Goal: Check status

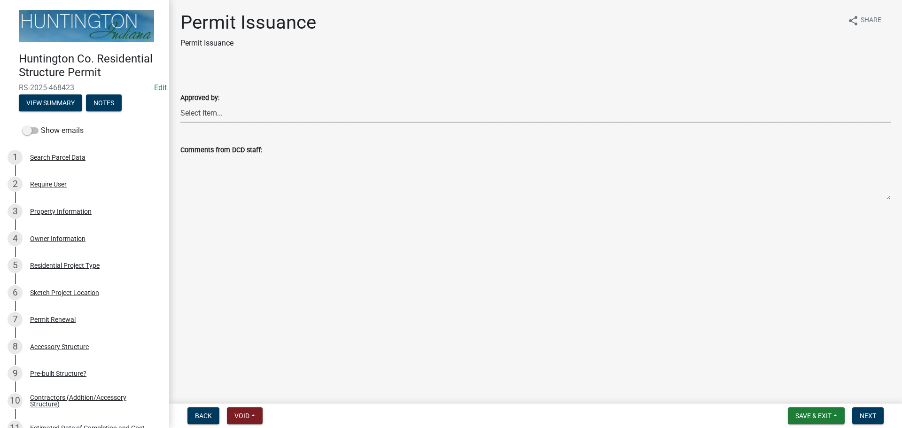
click at [195, 113] on select "Select Item... [PERSON_NAME] [PERSON_NAME] [PERSON_NAME] [PERSON_NAME]" at bounding box center [535, 112] width 711 height 19
click at [180, 103] on select "Select Item... [PERSON_NAME] [PERSON_NAME] [PERSON_NAME] [PERSON_NAME]" at bounding box center [535, 112] width 711 height 19
select select "cc8bb435-ea07-44aa-b5a4-aff1abb1e5ec"
click at [866, 407] on button "Next" at bounding box center [867, 415] width 31 height 17
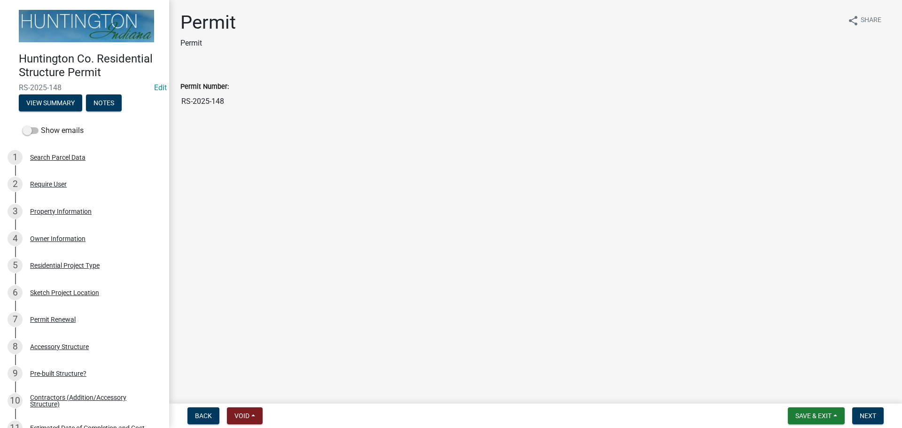
click at [865, 406] on nav "Back Void Withdraw Lock Expire Void Save & Exit Save Save & Exit Next" at bounding box center [535, 416] width 733 height 24
click at [866, 414] on span "Next" at bounding box center [868, 416] width 16 height 8
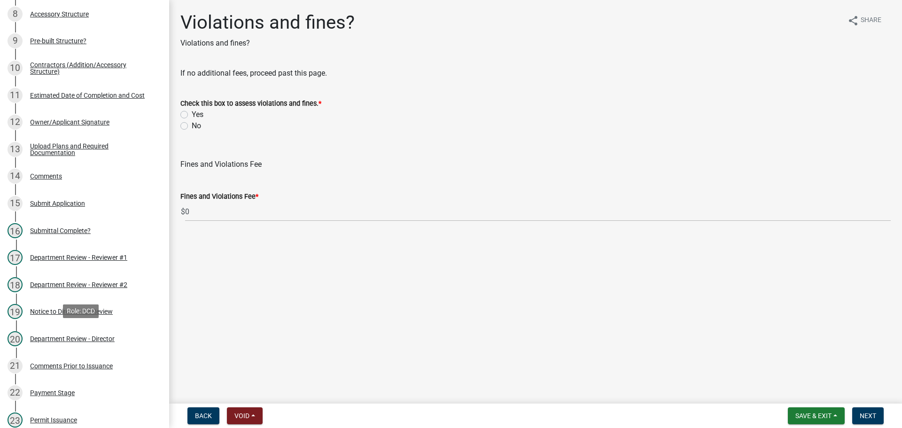
scroll to position [517, 0]
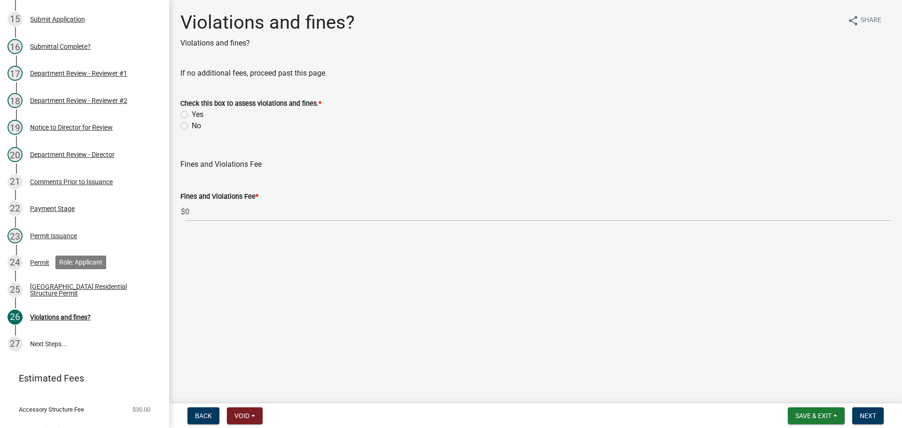
drag, startPoint x: 61, startPoint y: 297, endPoint x: 170, endPoint y: 276, distance: 110.5
click at [65, 296] on link "25 [GEOGRAPHIC_DATA] Residential Structure Permit" at bounding box center [84, 289] width 169 height 27
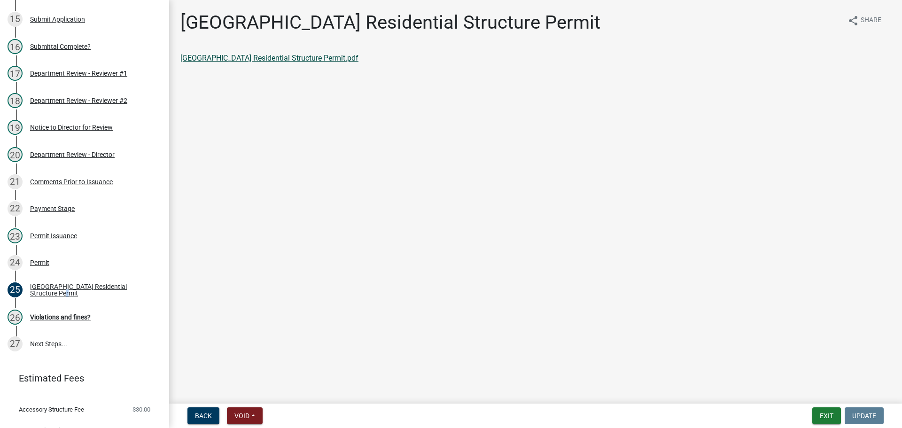
click at [274, 61] on link "[GEOGRAPHIC_DATA] Residential Structure Permit.pdf" at bounding box center [269, 58] width 178 height 9
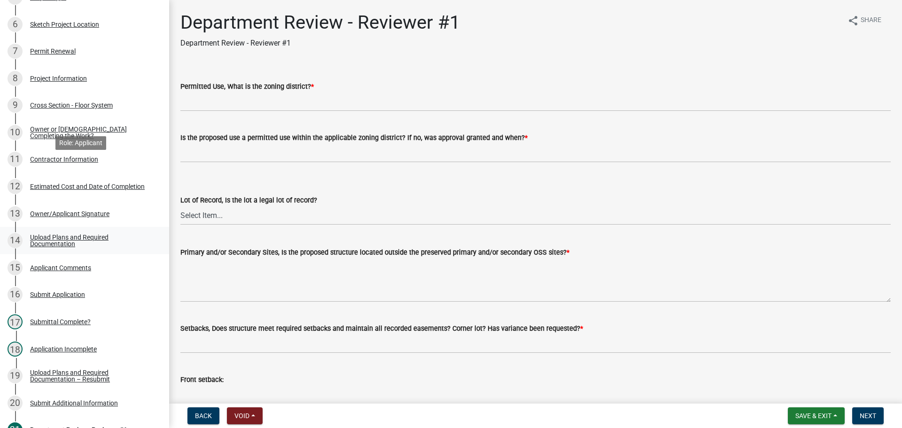
scroll to position [564, 0]
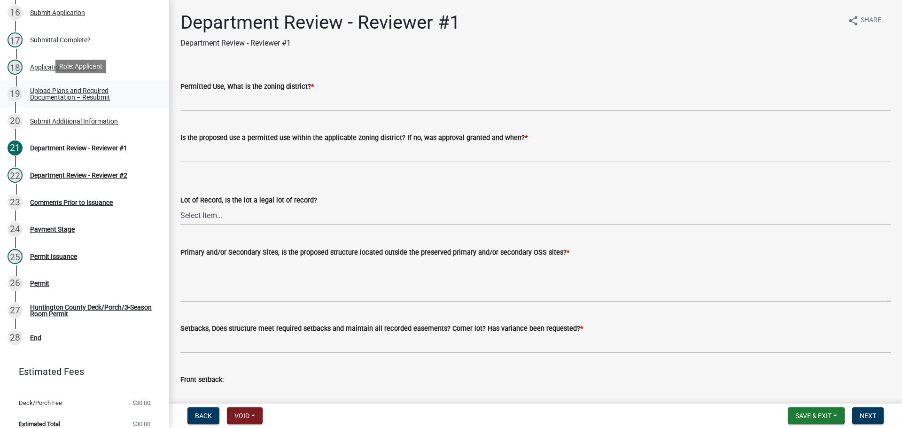
click at [47, 88] on div "Upload Plans and Required Documentation – Resubmit" at bounding box center [92, 93] width 124 height 13
